Goal: Task Accomplishment & Management: Manage account settings

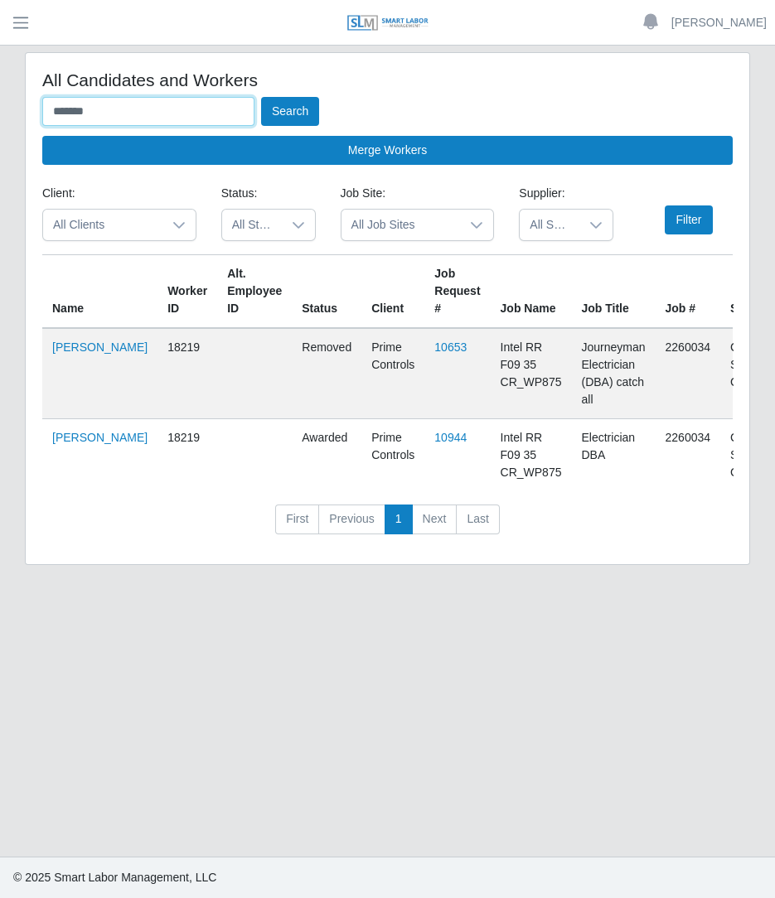
click at [197, 97] on input "*******" at bounding box center [148, 111] width 212 height 29
type input "*"
type input "*****"
click at [261, 97] on button "Search" at bounding box center [290, 111] width 58 height 29
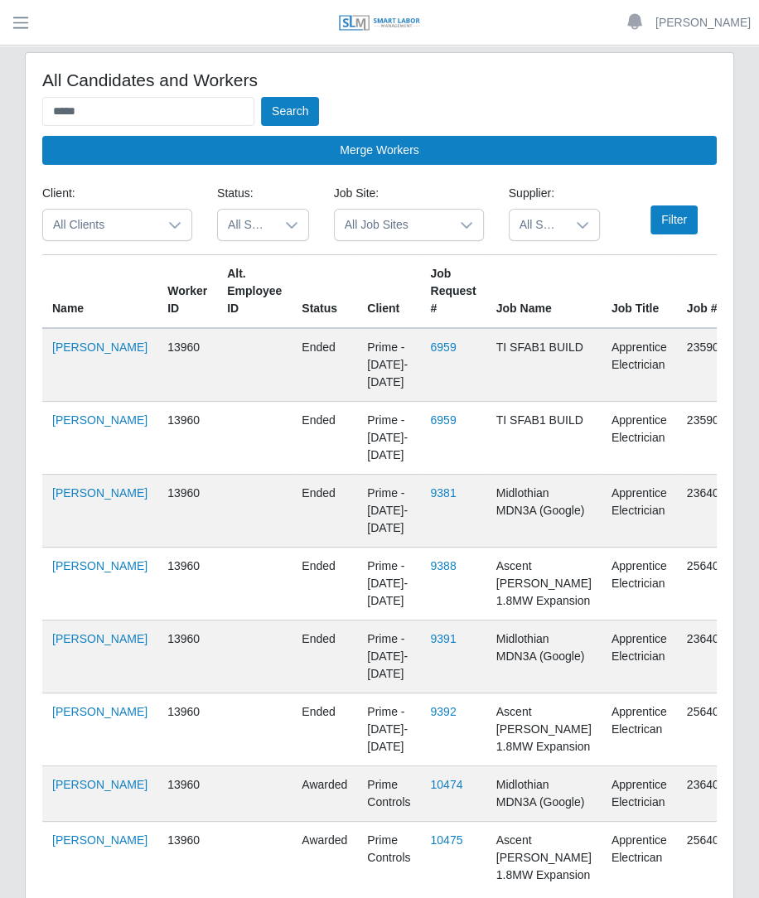
click at [75, 365] on td "[PERSON_NAME]" at bounding box center [99, 365] width 115 height 74
click at [66, 354] on link "[PERSON_NAME]" at bounding box center [99, 347] width 95 height 13
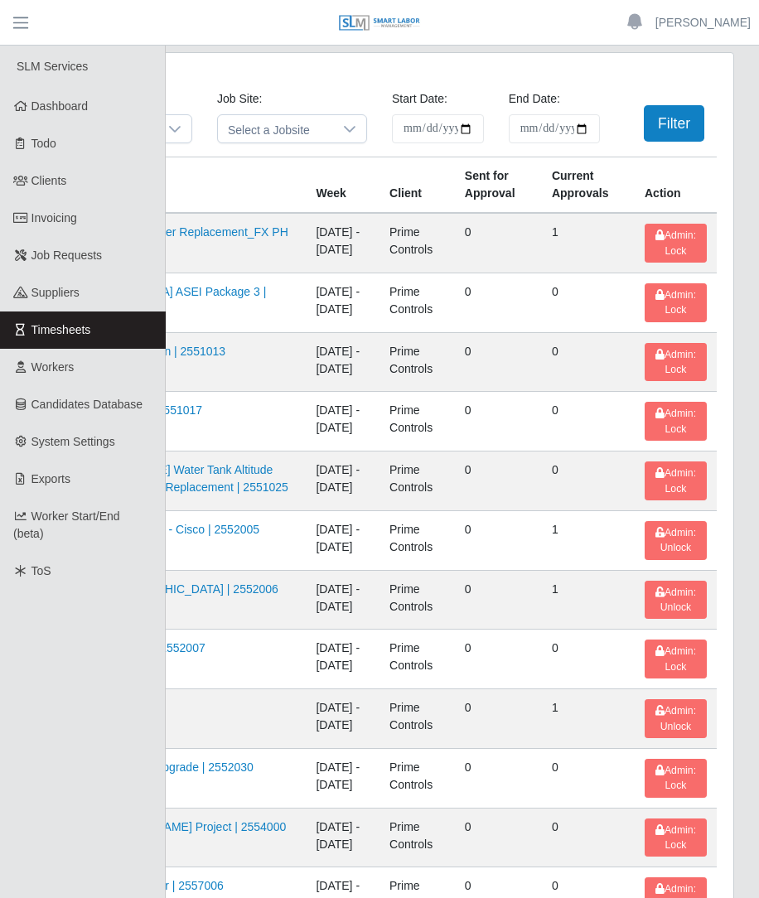
scroll to position [2236, 0]
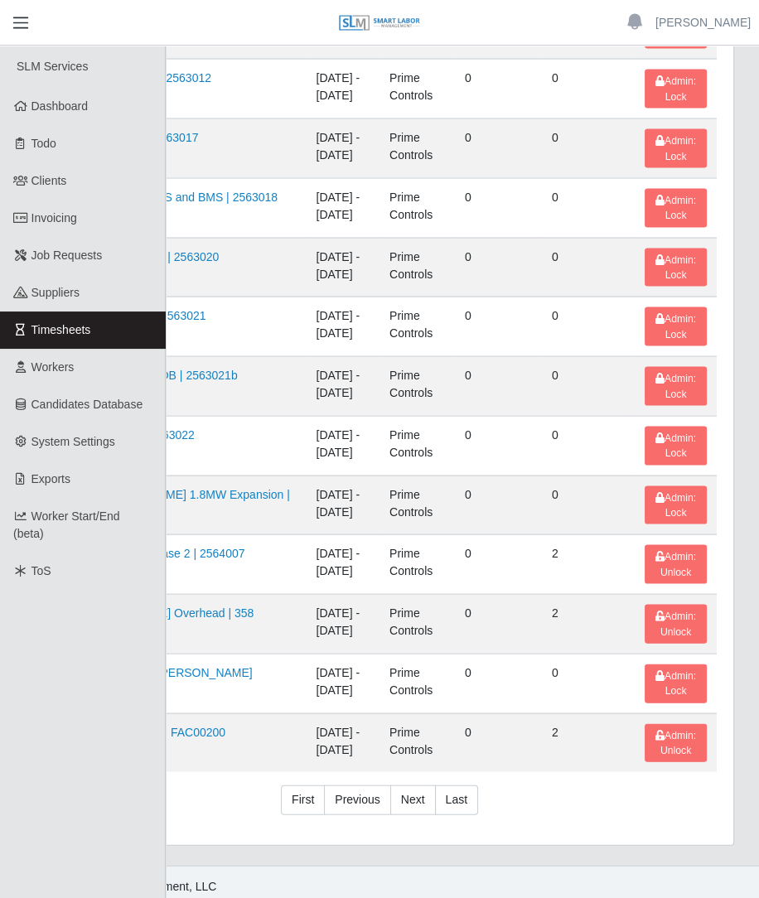
click at [15, 17] on span "button" at bounding box center [21, 22] width 22 height 19
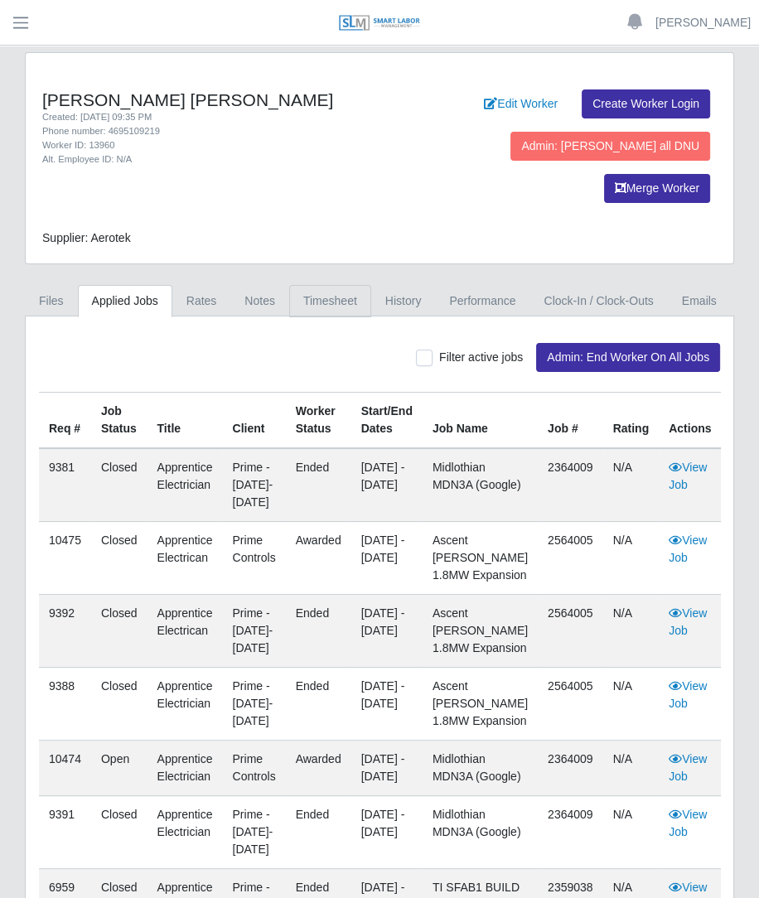
click at [317, 285] on link "Timesheet" at bounding box center [330, 301] width 82 height 32
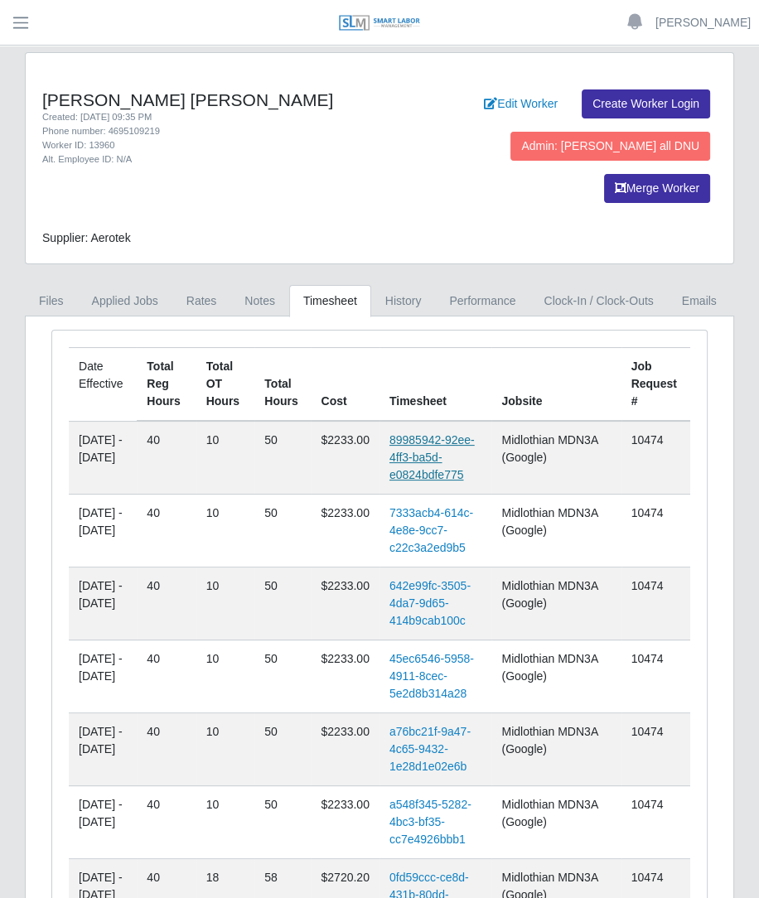
click at [459, 433] on link "89985942-92ee-4ff3-ba5d-e0824bdfe775" at bounding box center [431, 457] width 85 height 48
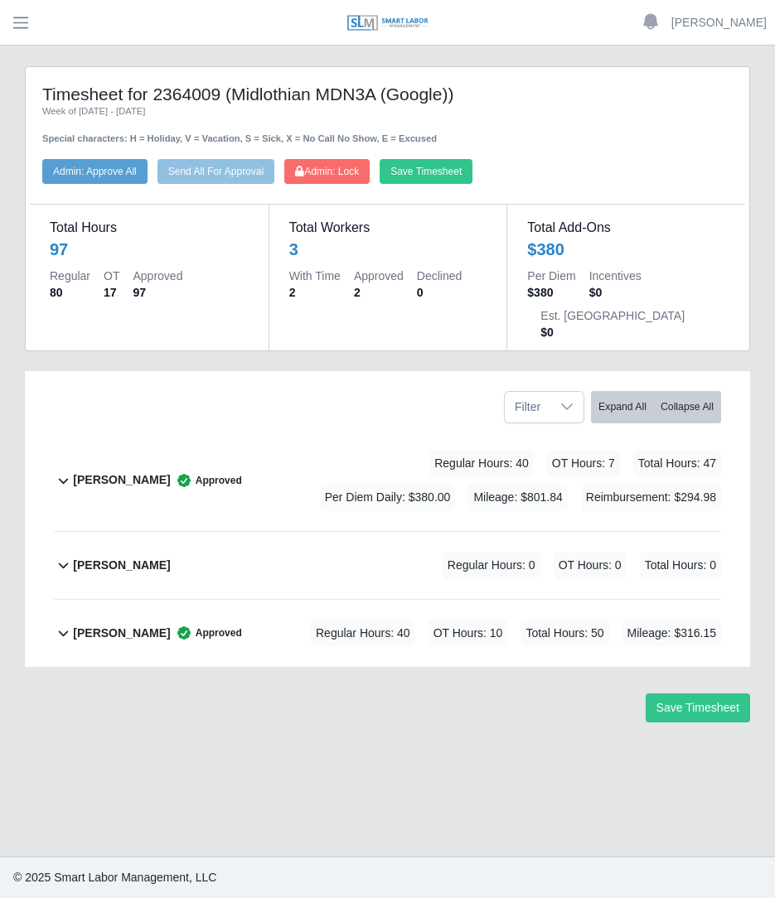
click at [269, 611] on div "[PERSON_NAME] Approved Regular Hours: 40 OT Hours: 10 Total Hours: 50 Mileage: …" at bounding box center [397, 633] width 648 height 67
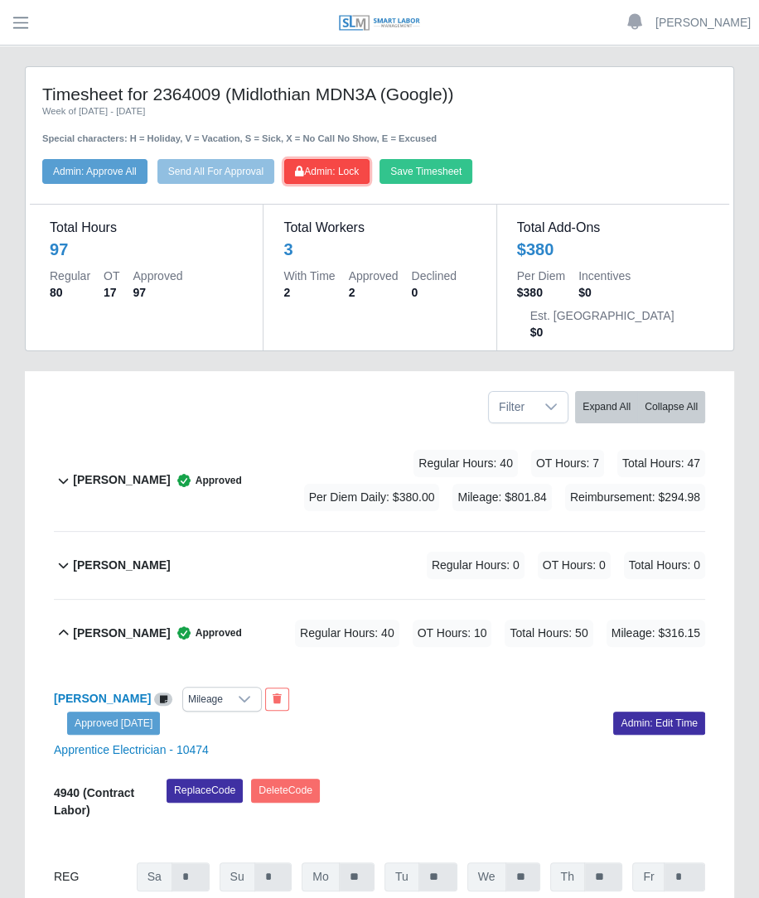
click at [331, 159] on button "Admin: Lock" at bounding box center [326, 171] width 85 height 25
